Goal: Browse casually: Explore the website without a specific task or goal

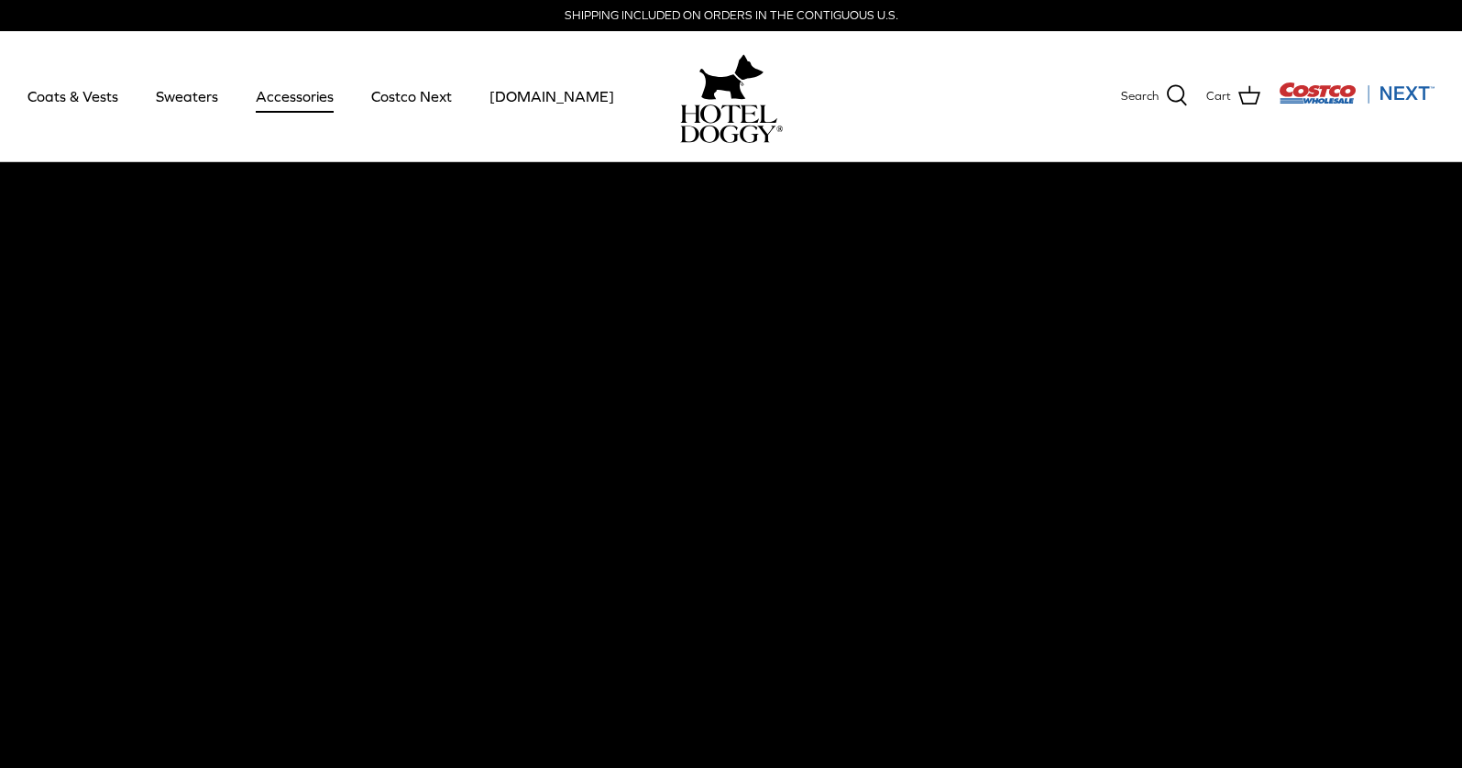
click at [301, 98] on link "Accessories" at bounding box center [294, 96] width 111 height 62
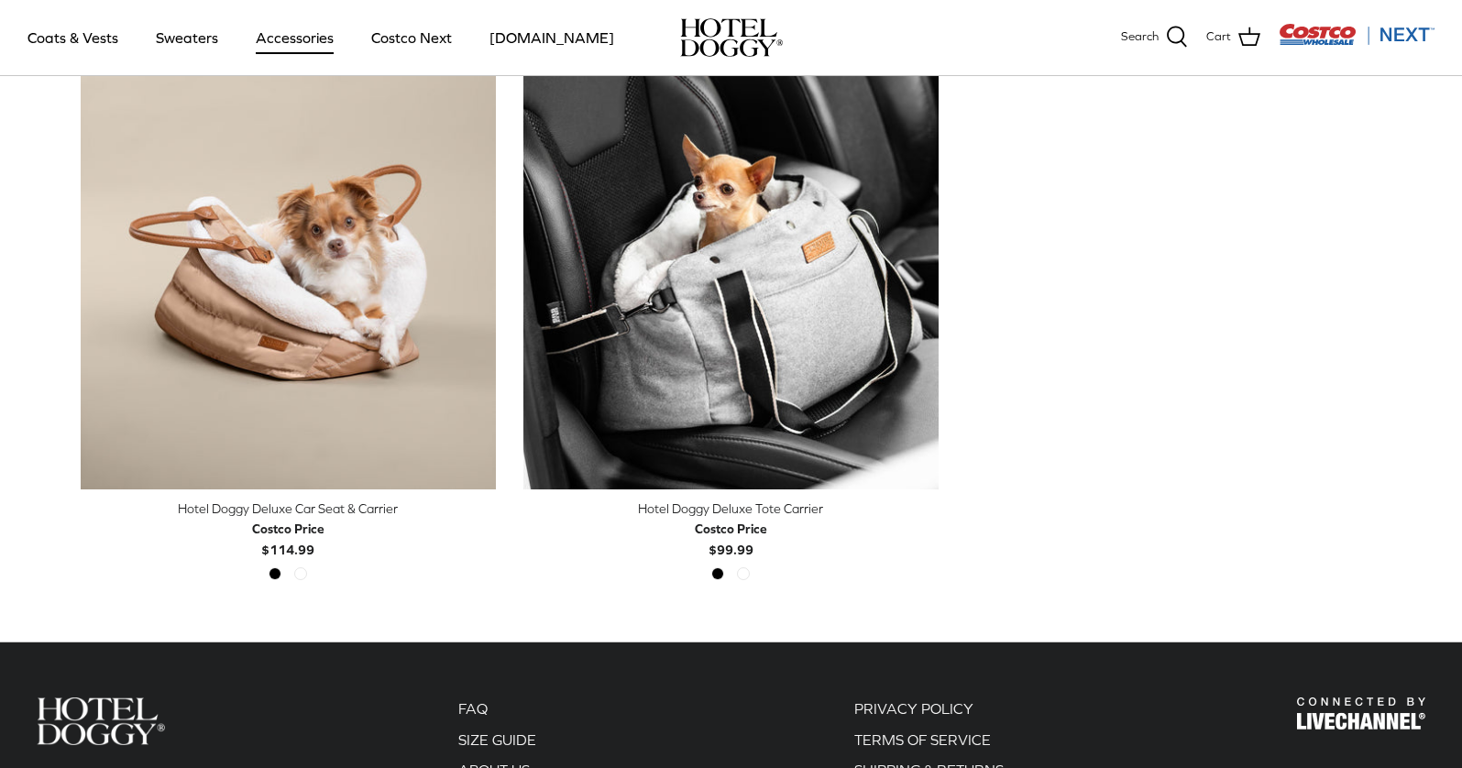
scroll to position [536, 0]
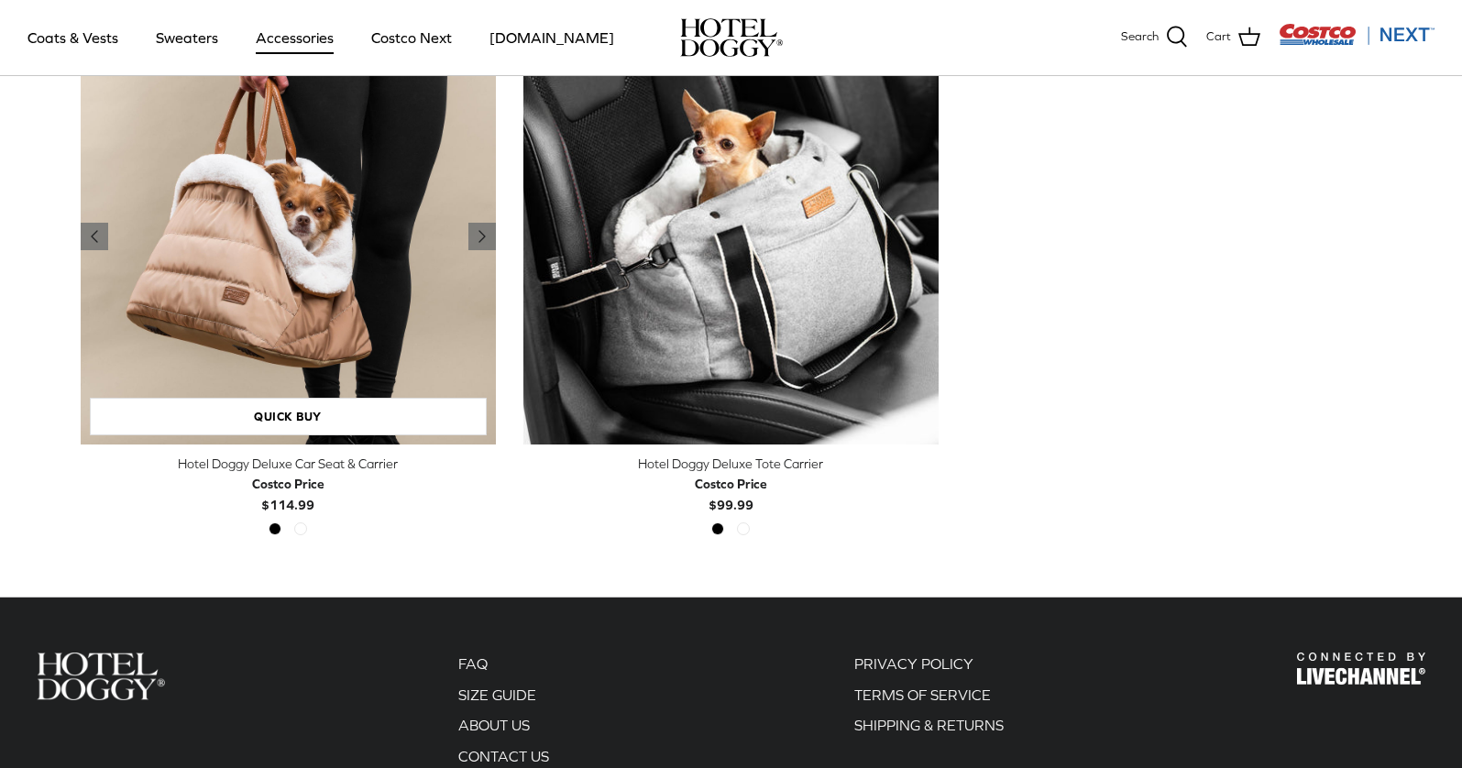
click at [219, 309] on img "Hotel Doggy Deluxe Car Seat & Carrier" at bounding box center [288, 236] width 415 height 415
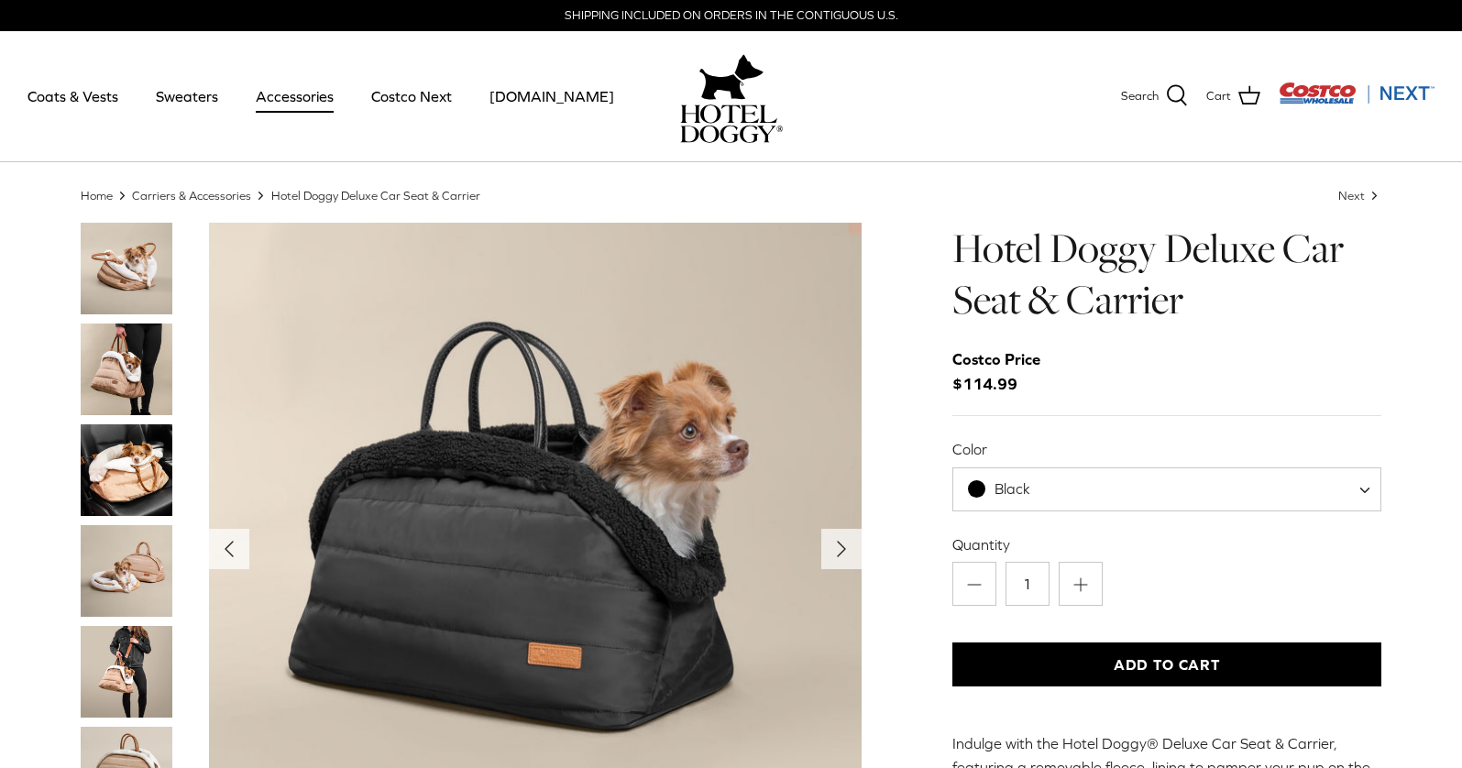
click at [129, 469] on img "Thumbnail Link" at bounding box center [127, 470] width 92 height 92
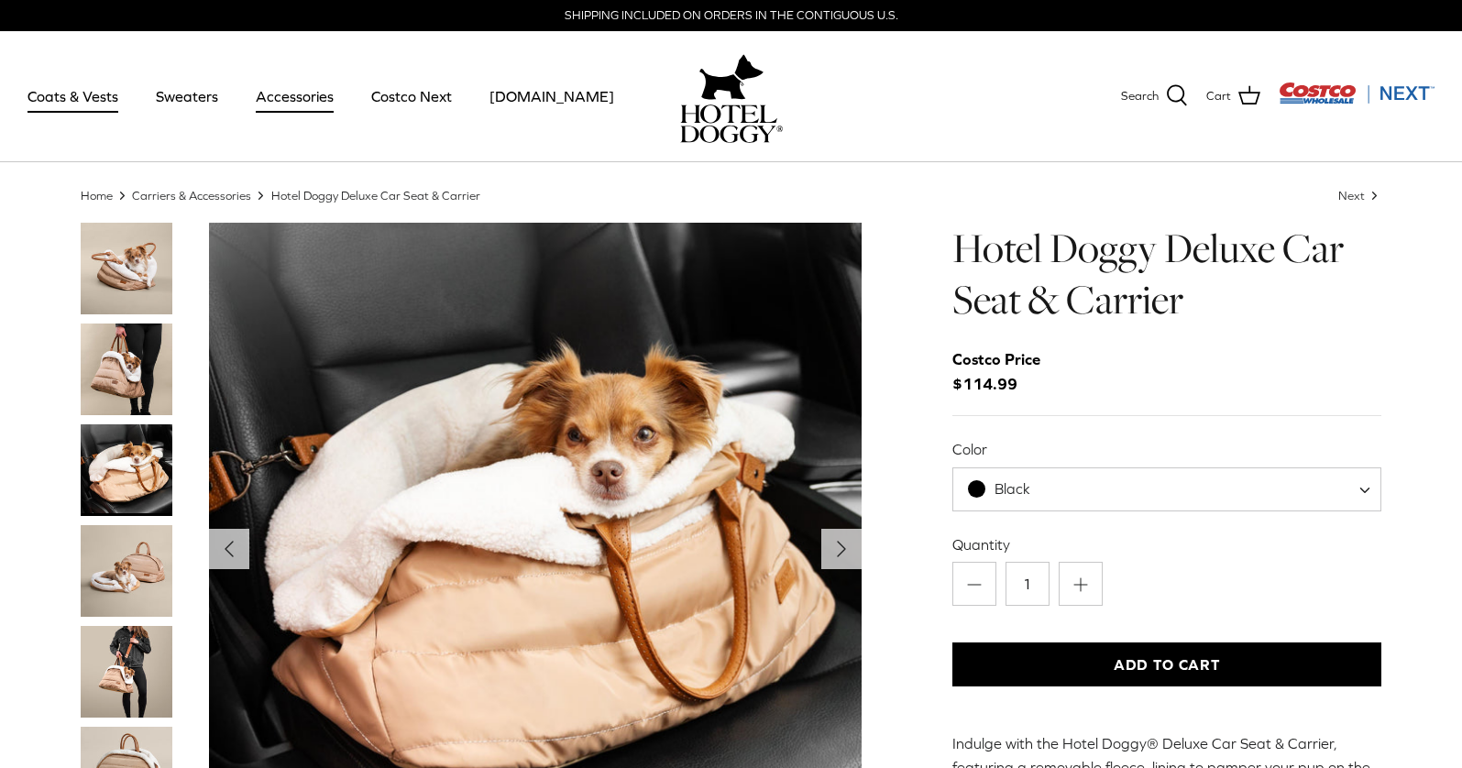
click at [60, 96] on link "Coats & Vests" at bounding box center [73, 96] width 124 height 62
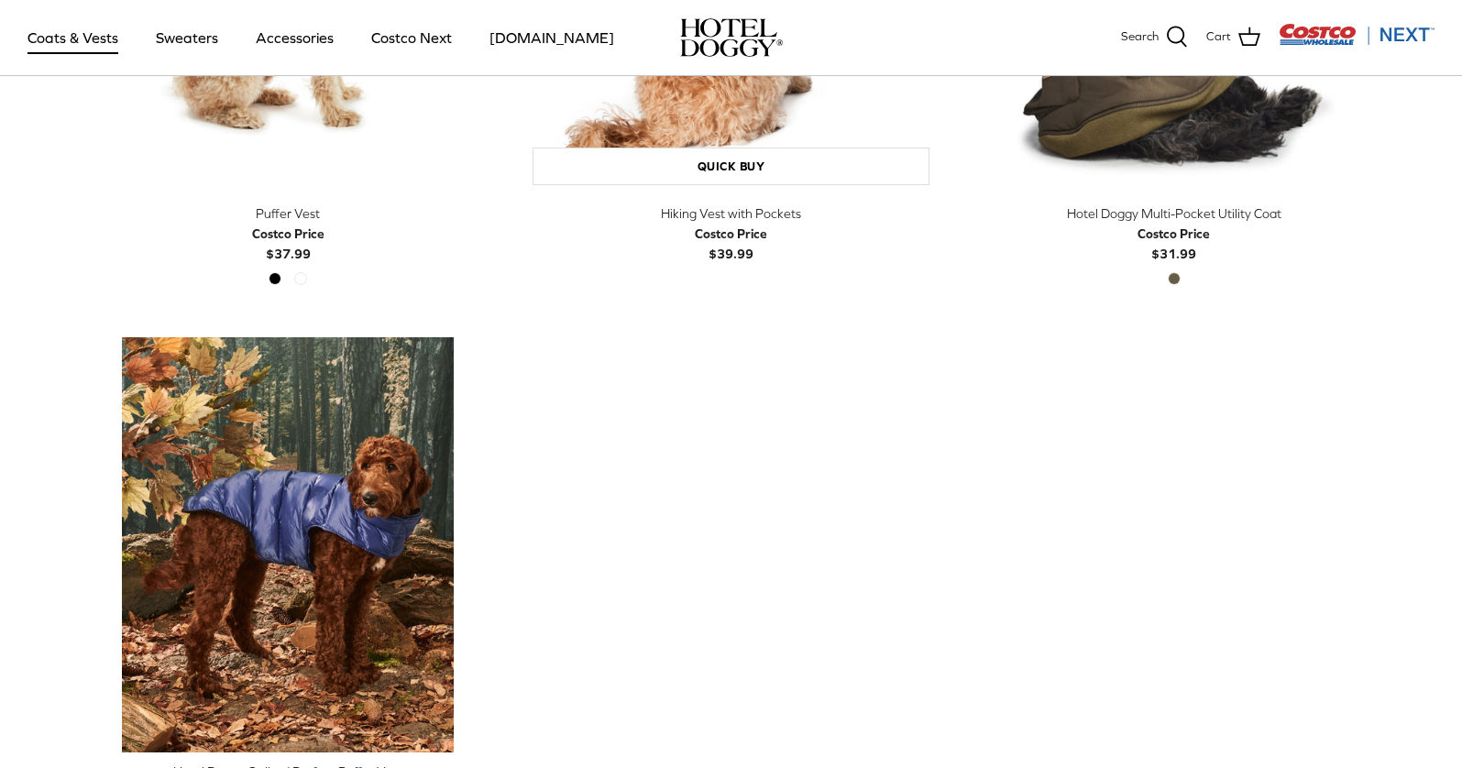
scroll to position [3049, 0]
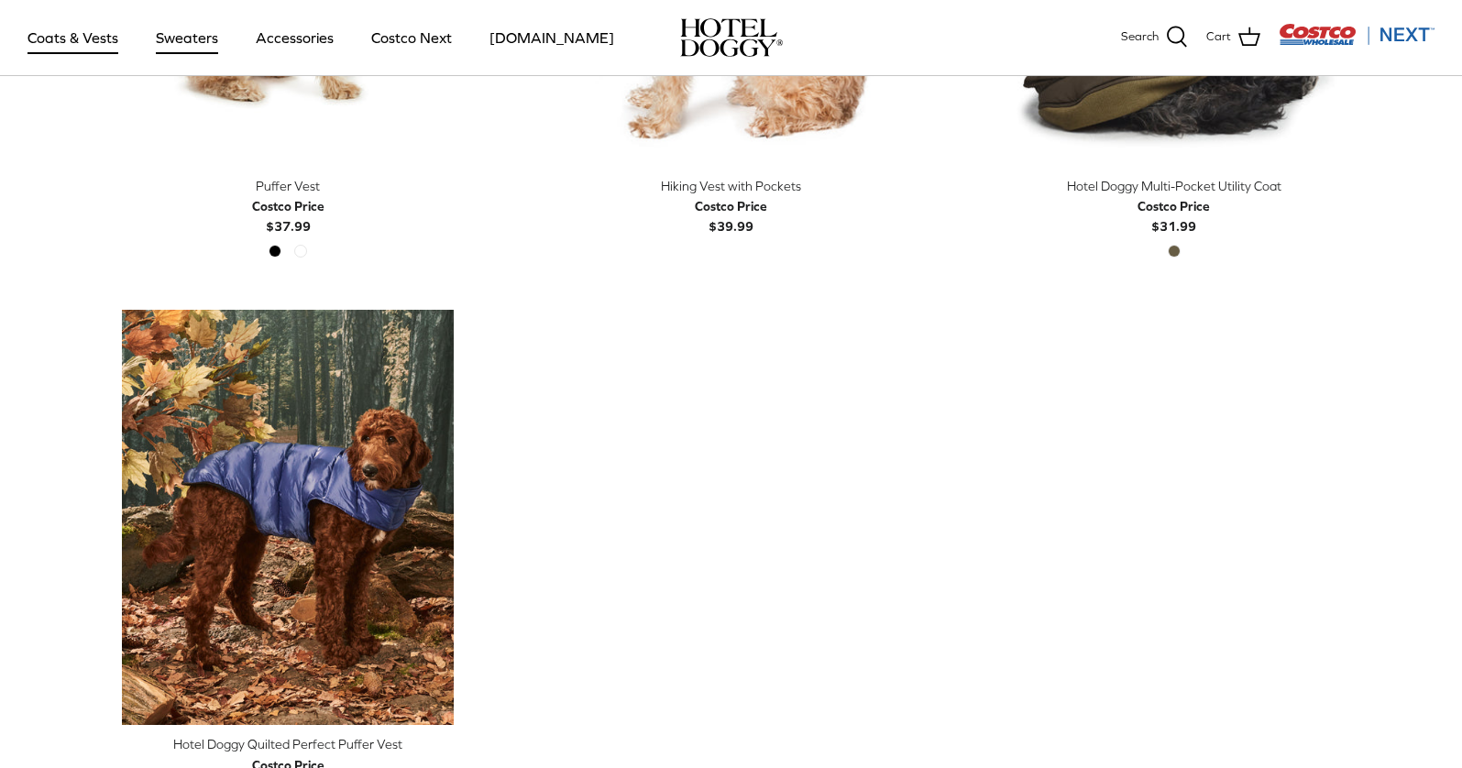
click at [181, 36] on link "Sweaters" at bounding box center [186, 37] width 95 height 62
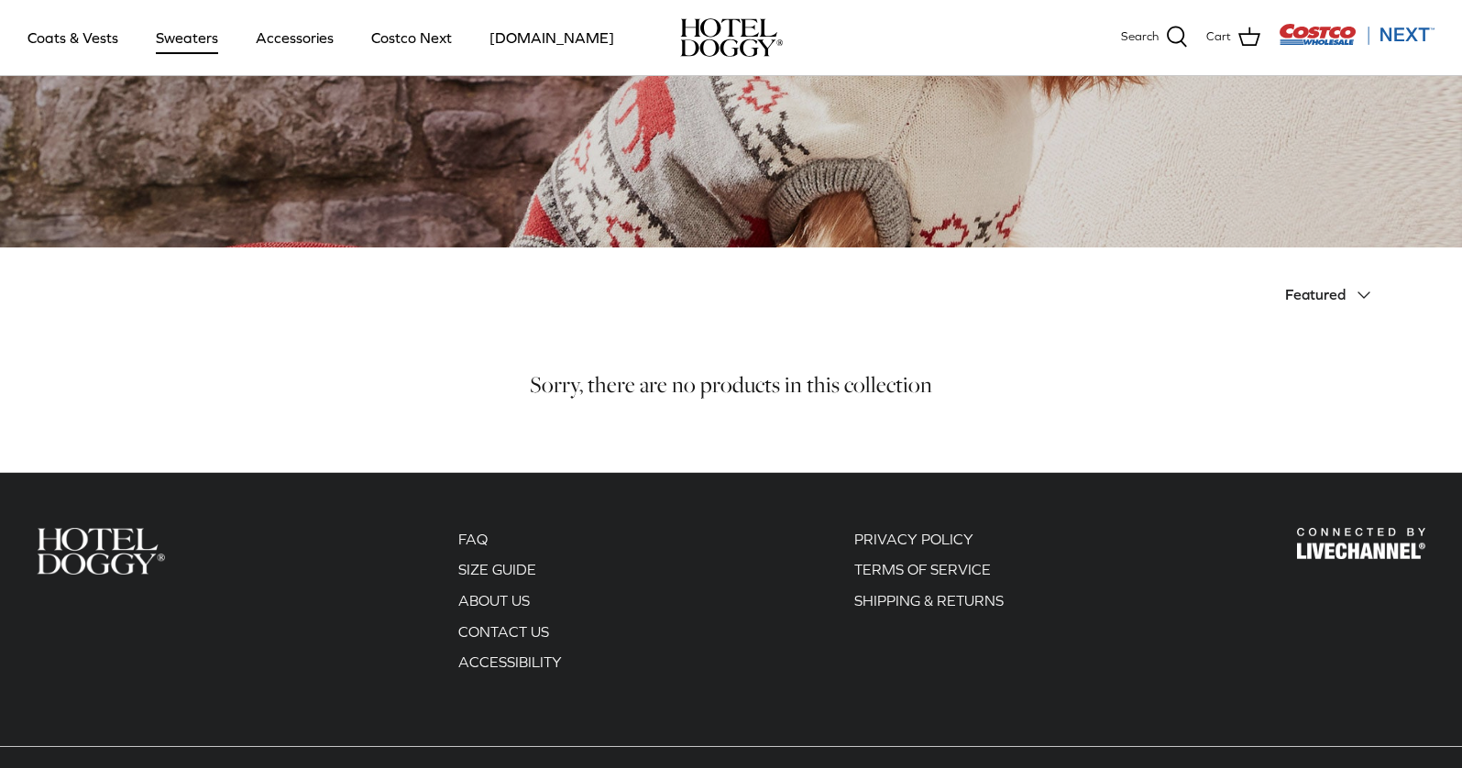
scroll to position [328, 0]
